Goal: Check status: Check status

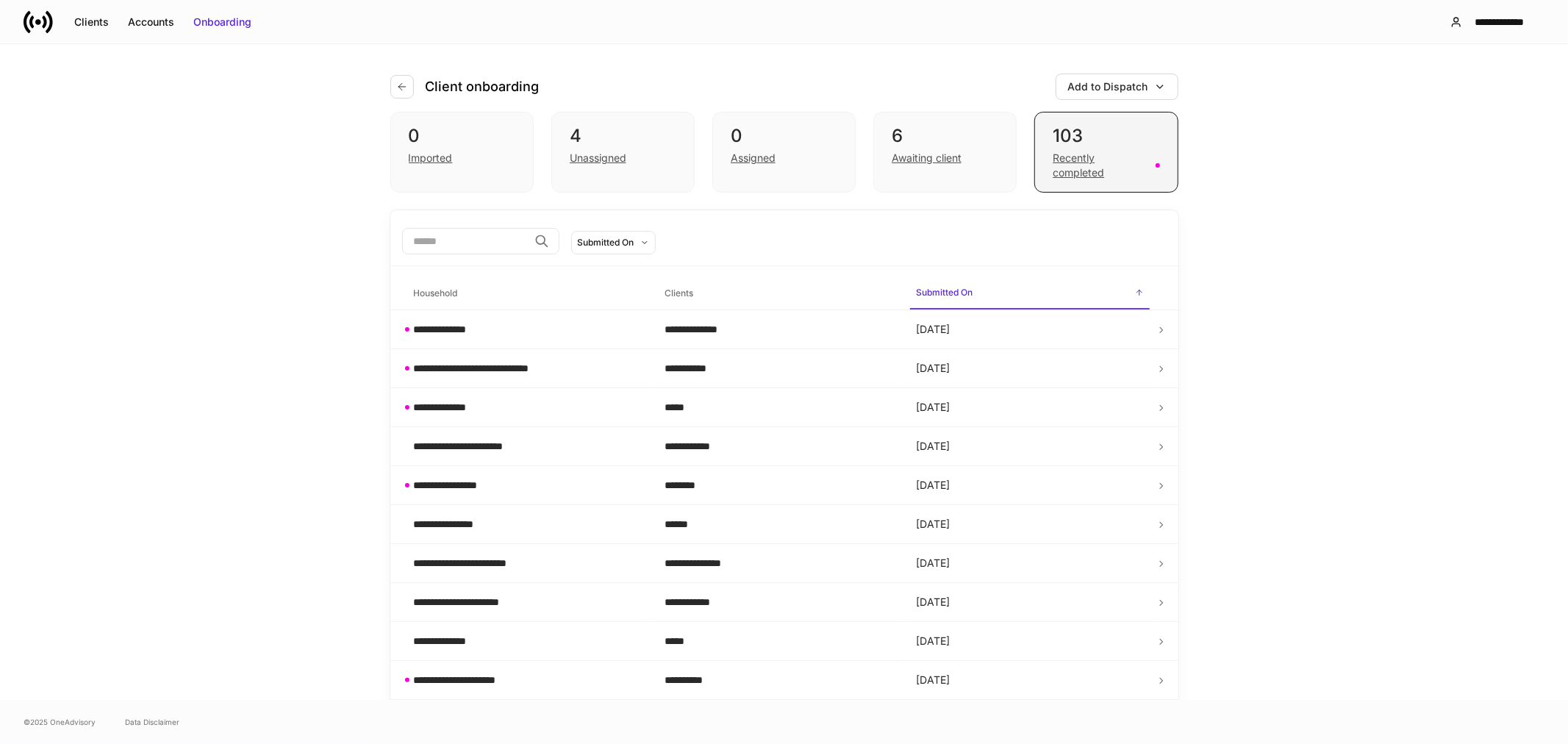
click at [1060, 167] on div "Recently completed" at bounding box center [1098, 166] width 93 height 29
click at [938, 157] on div "Awaiting client" at bounding box center [926, 158] width 70 height 15
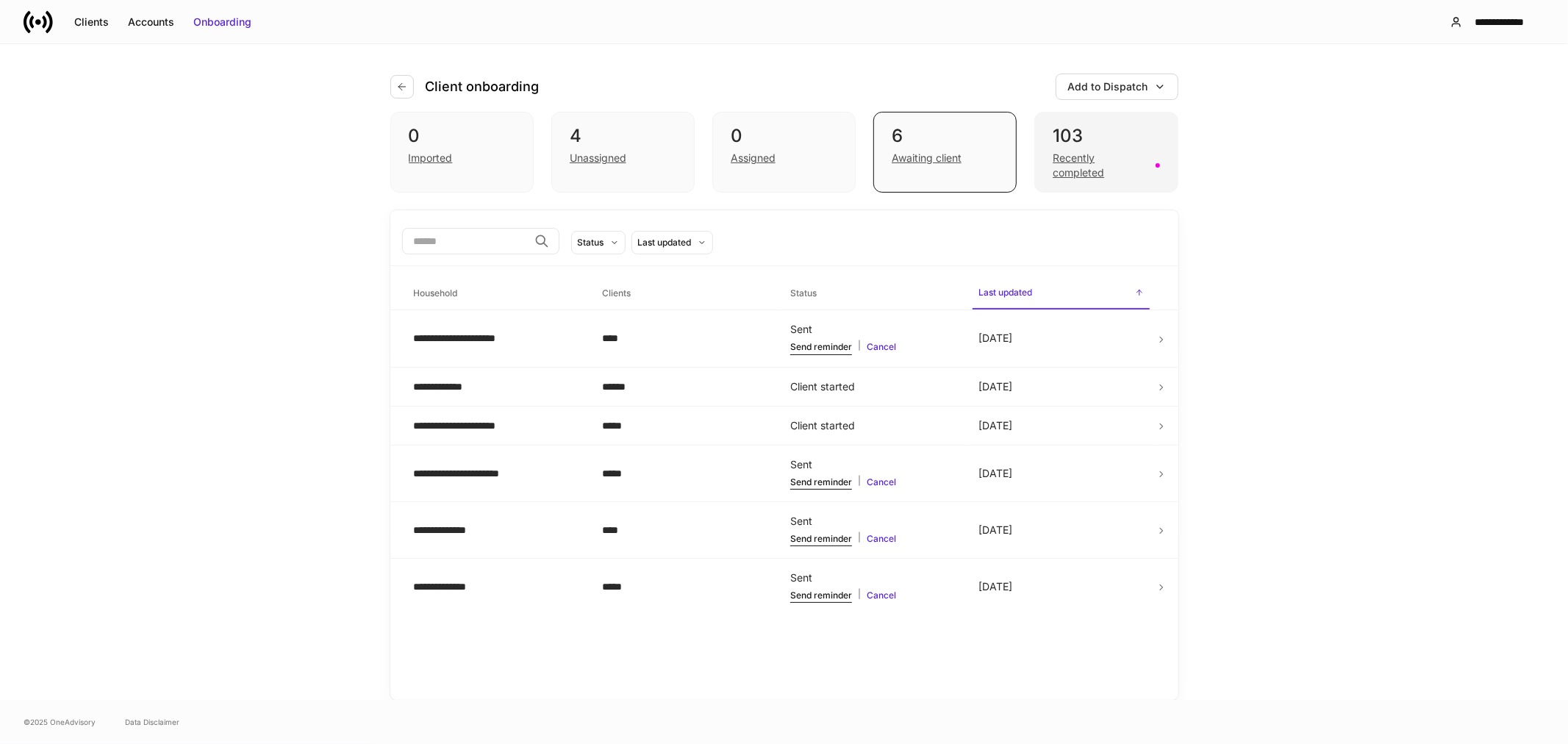
click at [1063, 173] on div "Recently completed" at bounding box center [1098, 166] width 93 height 29
